Goal: Use online tool/utility: Utilize a website feature to perform a specific function

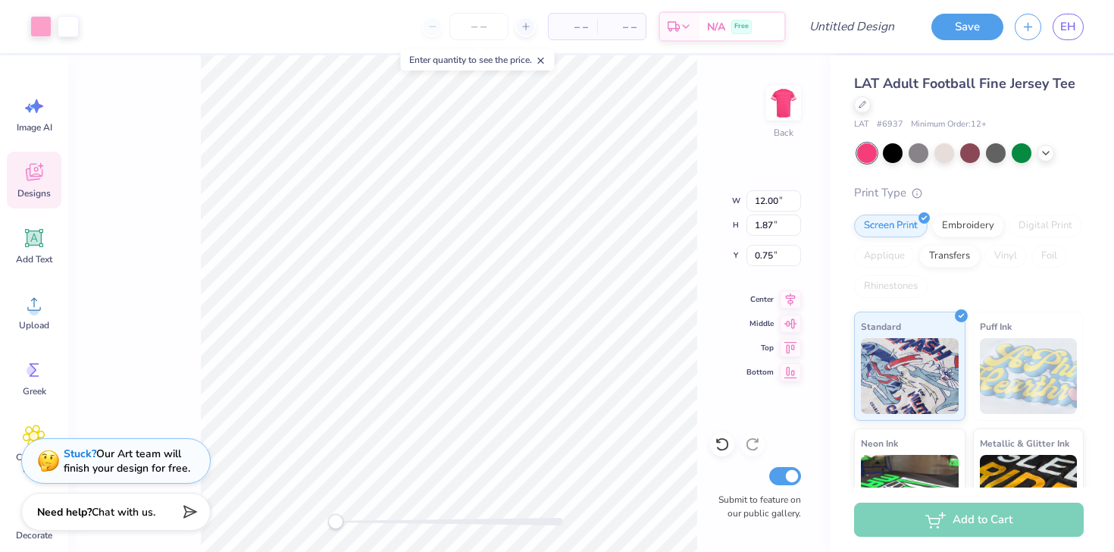
type input "1.14"
type input "1.13"
type input "1.49"
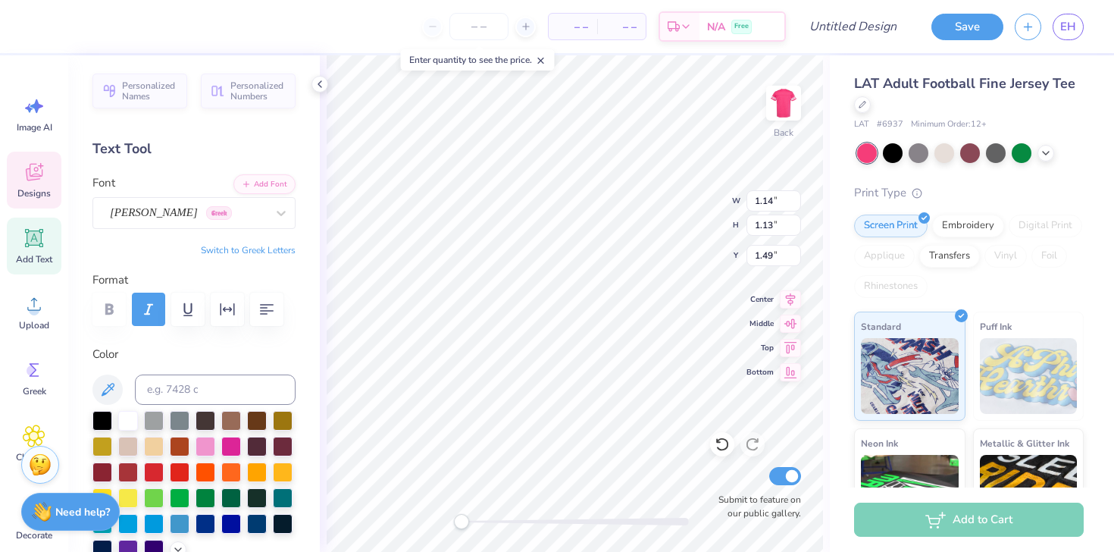
type input "1.11"
type input "1.49"
type input "0.96"
type input "1.14"
type input "1.13"
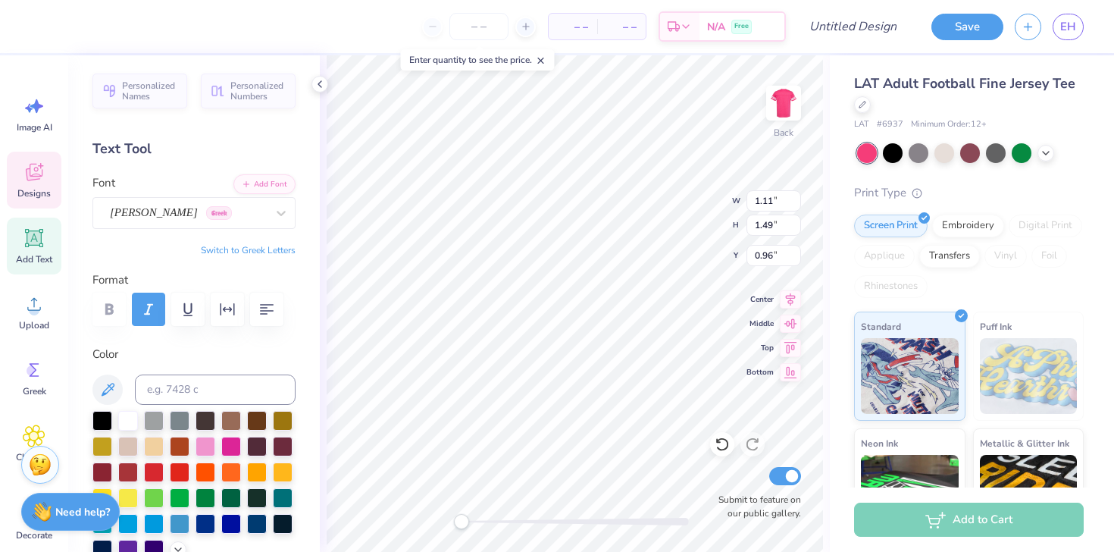
type input "1.49"
type input "1.11"
type input "1.49"
type input "1.00"
type input "1.14"
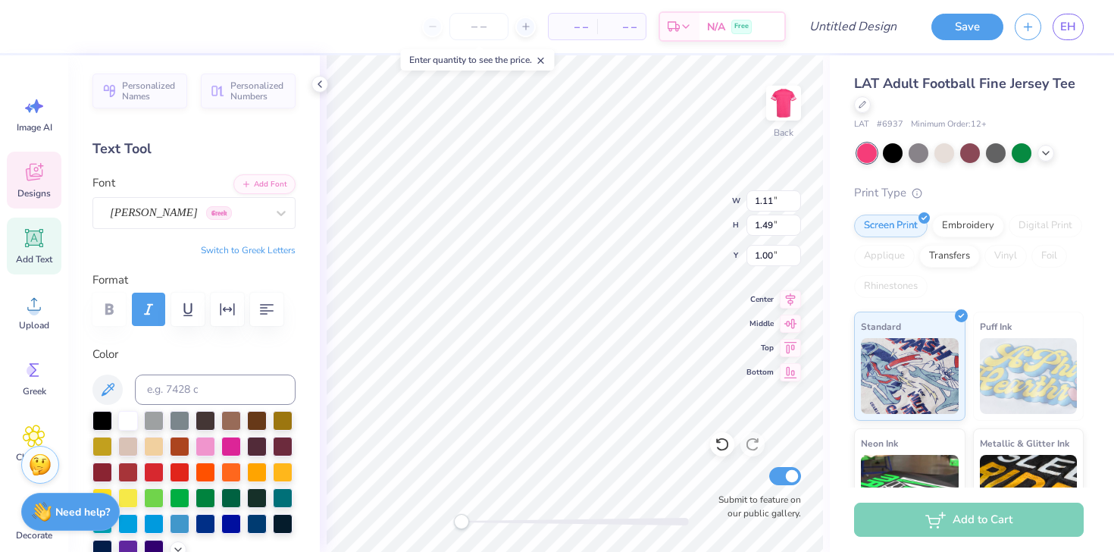
type input "1.13"
type input "1.49"
type input "1.17"
type input "1.16"
type input "1.46"
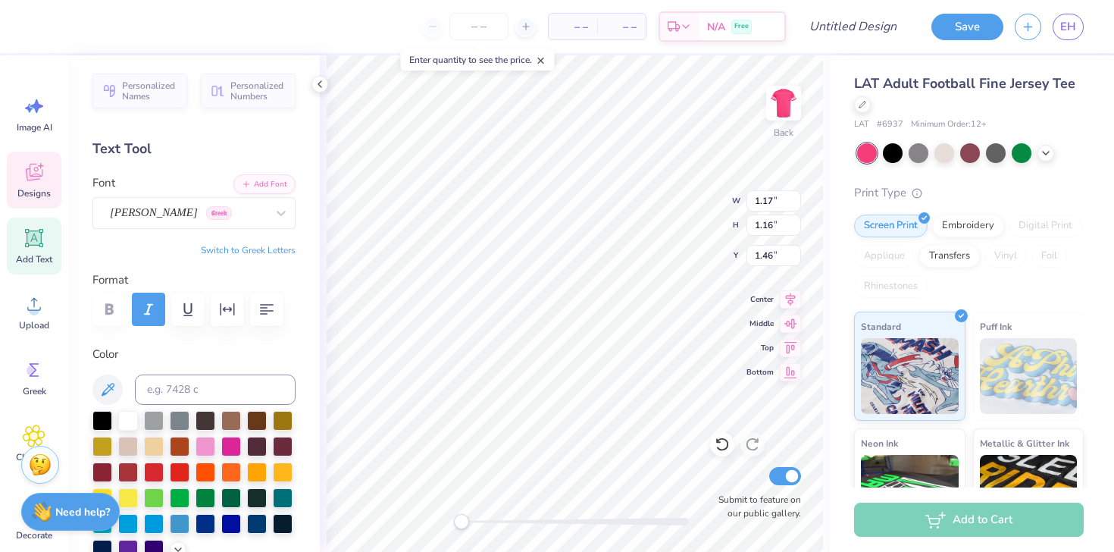
type input "1.11"
type input "1.49"
type input "1.00"
type textarea "A"
click at [718, 445] on icon at bounding box center [722, 444] width 15 height 15
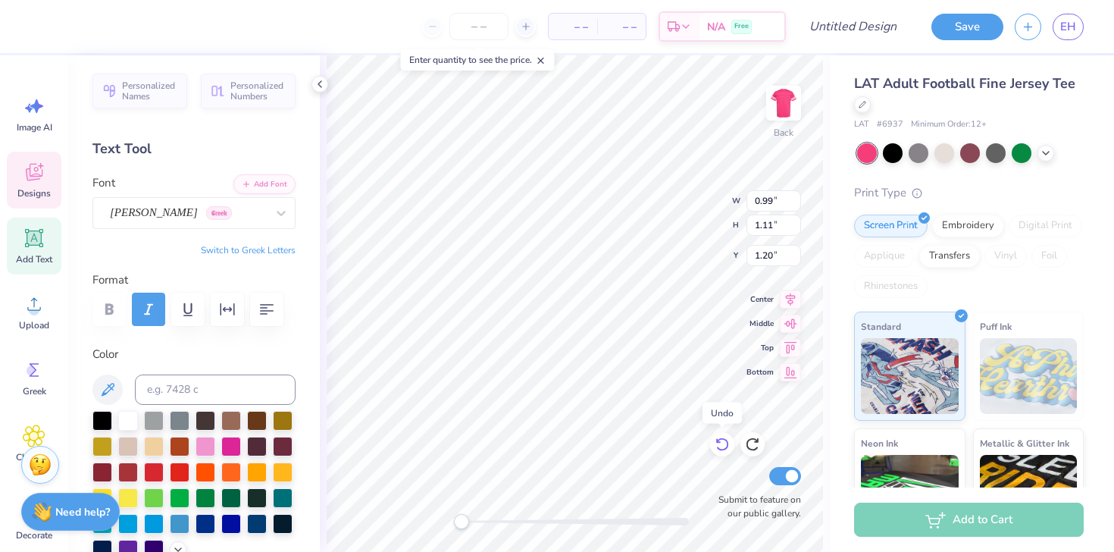
click at [718, 443] on icon at bounding box center [722, 444] width 15 height 15
type input "1.11"
type input "1.49"
type input "1.00"
click at [718, 443] on icon at bounding box center [722, 444] width 15 height 15
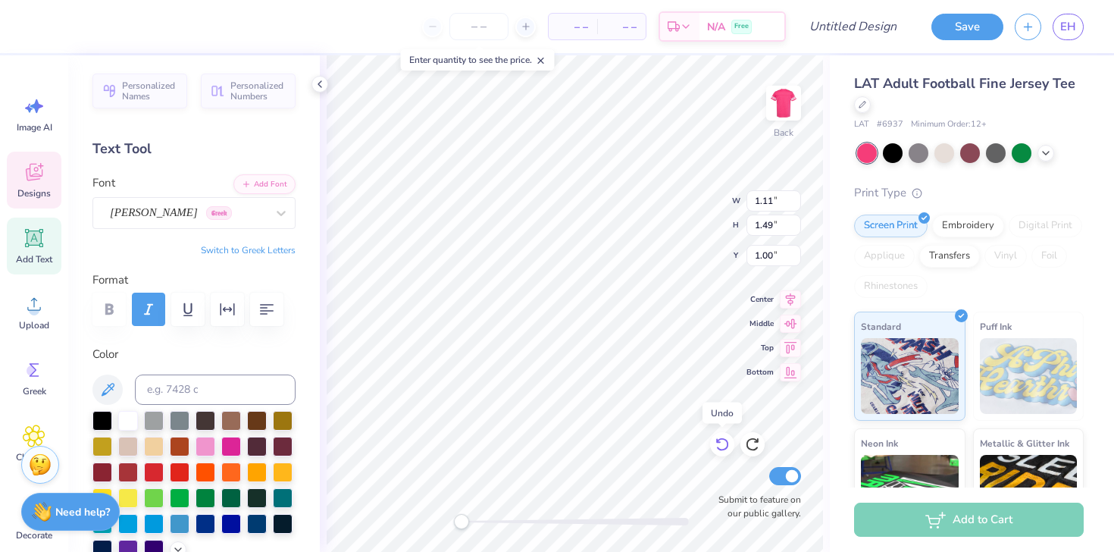
click at [718, 443] on icon at bounding box center [722, 444] width 15 height 15
type input "1.14"
type input "1.13"
type input "1.49"
type input "1.11"
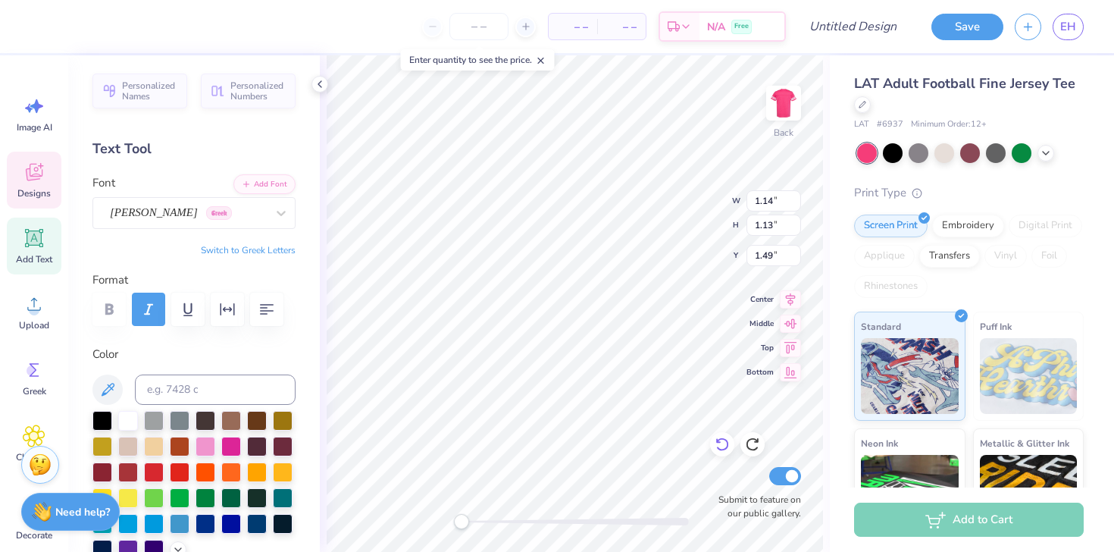
type input "1.49"
type input "1.00"
type input "1.14"
type input "1.13"
type input "1.49"
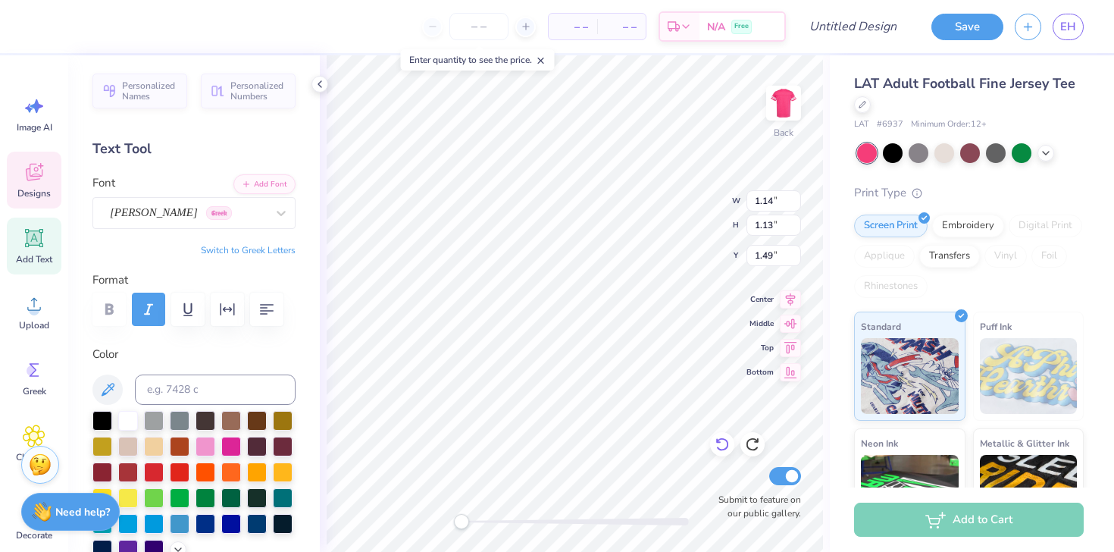
type textarea "E"
type input "1.11"
type input "1.49"
type input "1.00"
type input "1.09"
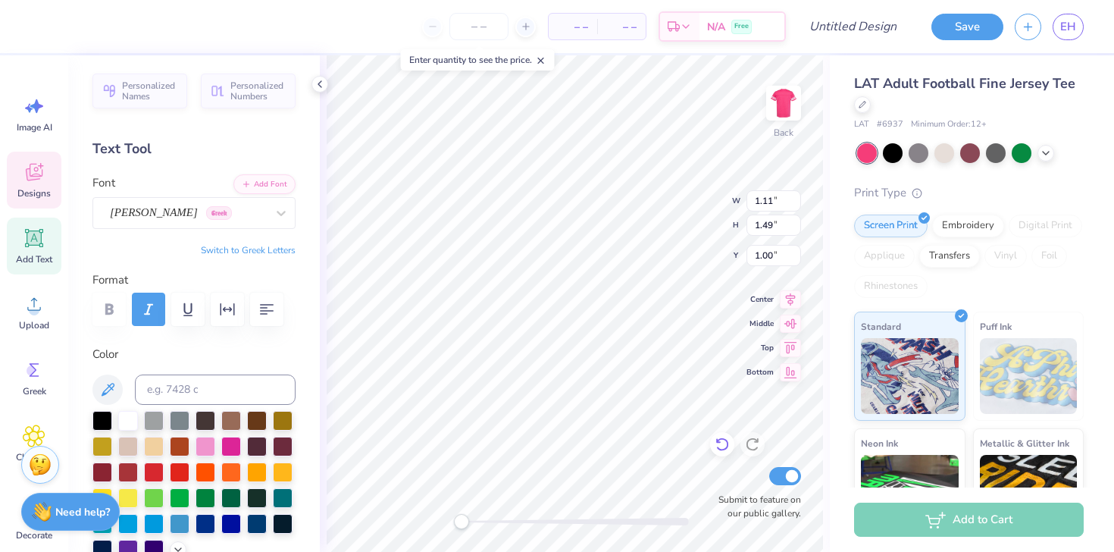
type input "1.09"
type input "1.51"
type input "1.11"
type input "1.49"
type input "1.00"
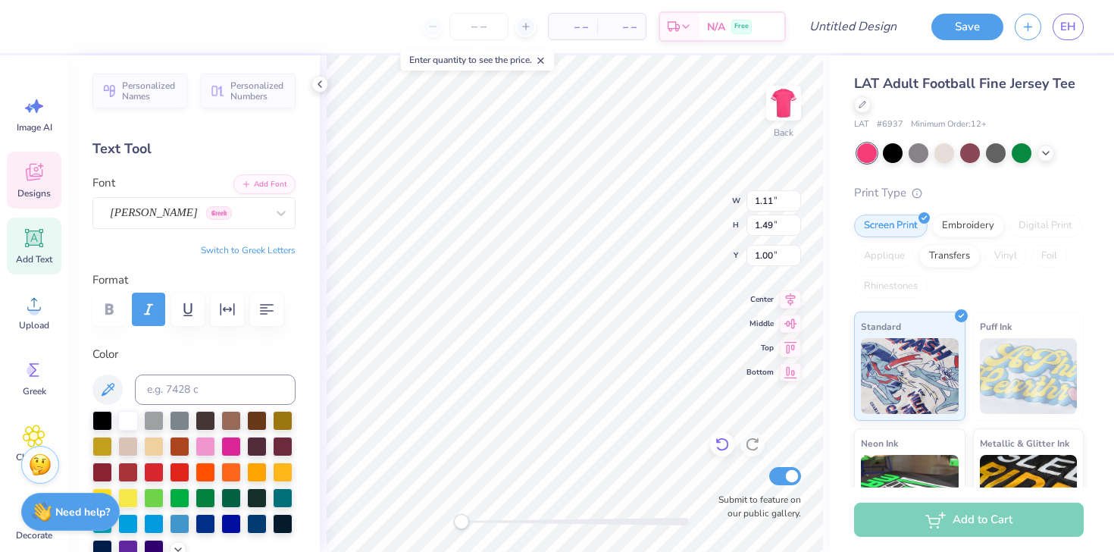
type input "1.09"
type input "1.51"
type input "1.11"
type input "1.49"
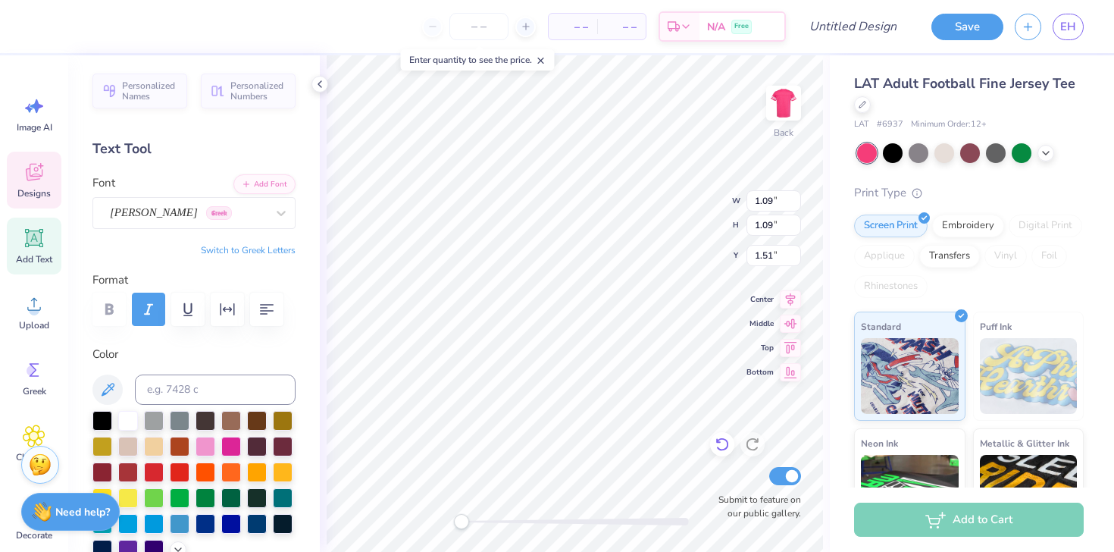
type input "1.00"
type input "1.09"
type input "1.51"
type input "1.11"
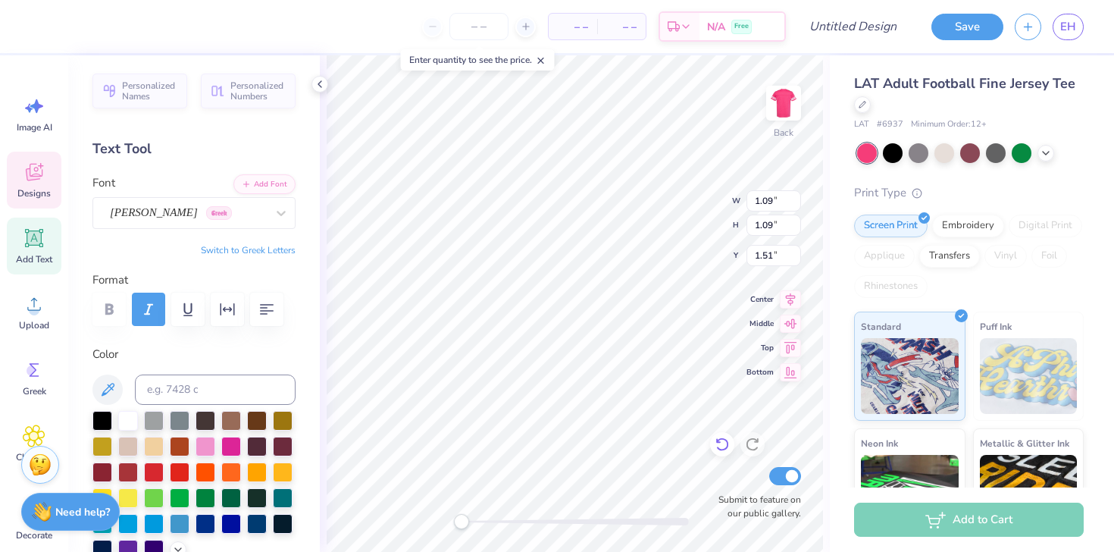
type input "1.49"
type input "1.00"
type textarea "A"
type textarea "F"
type textarea "p"
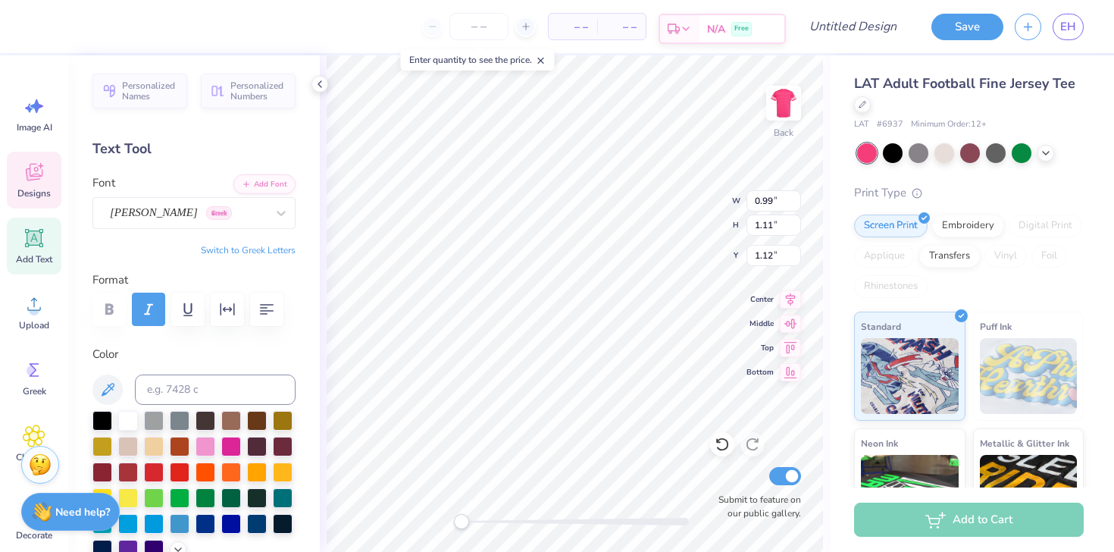
type textarea "Phi"
